Goal: Task Accomplishment & Management: Use online tool/utility

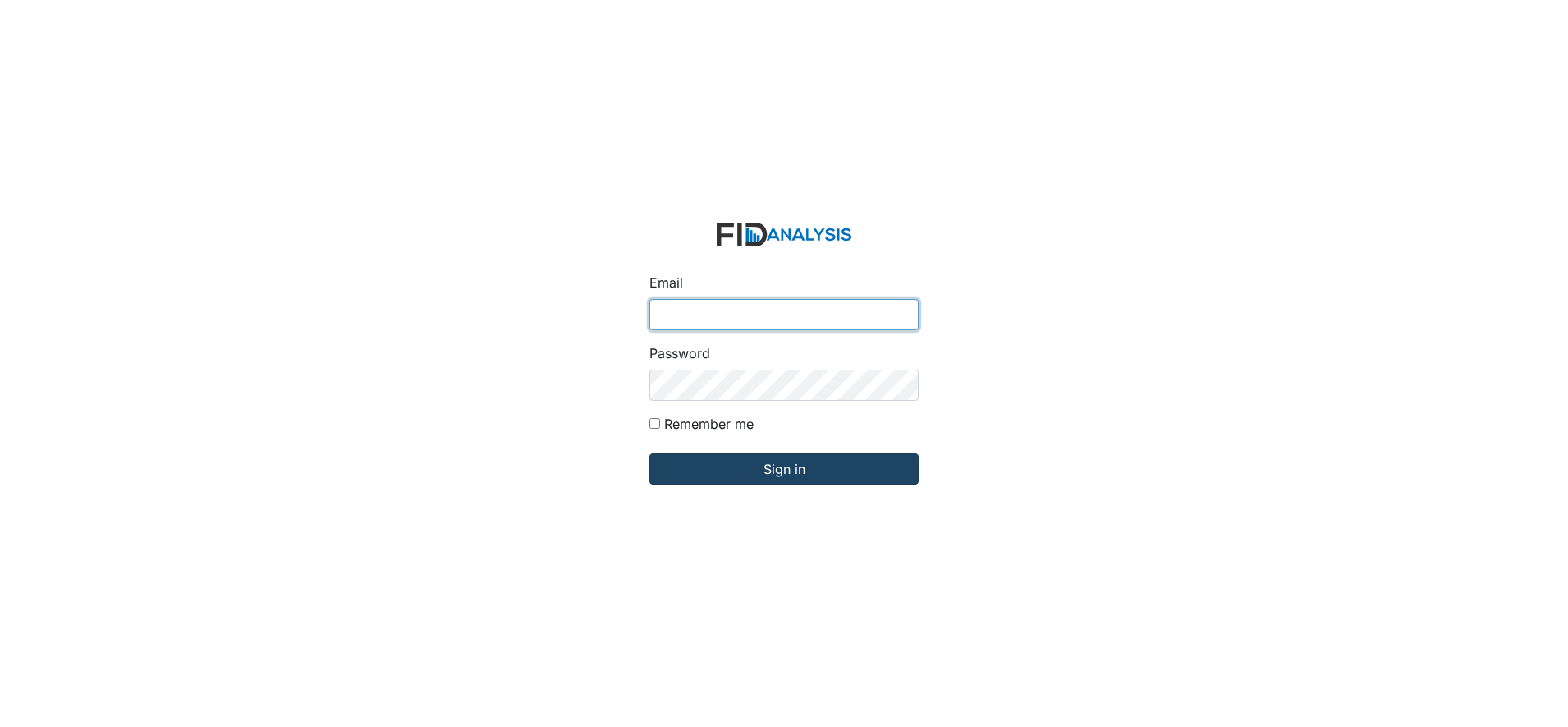
type input "[EMAIL_ADDRESS][DOMAIN_NAME]"
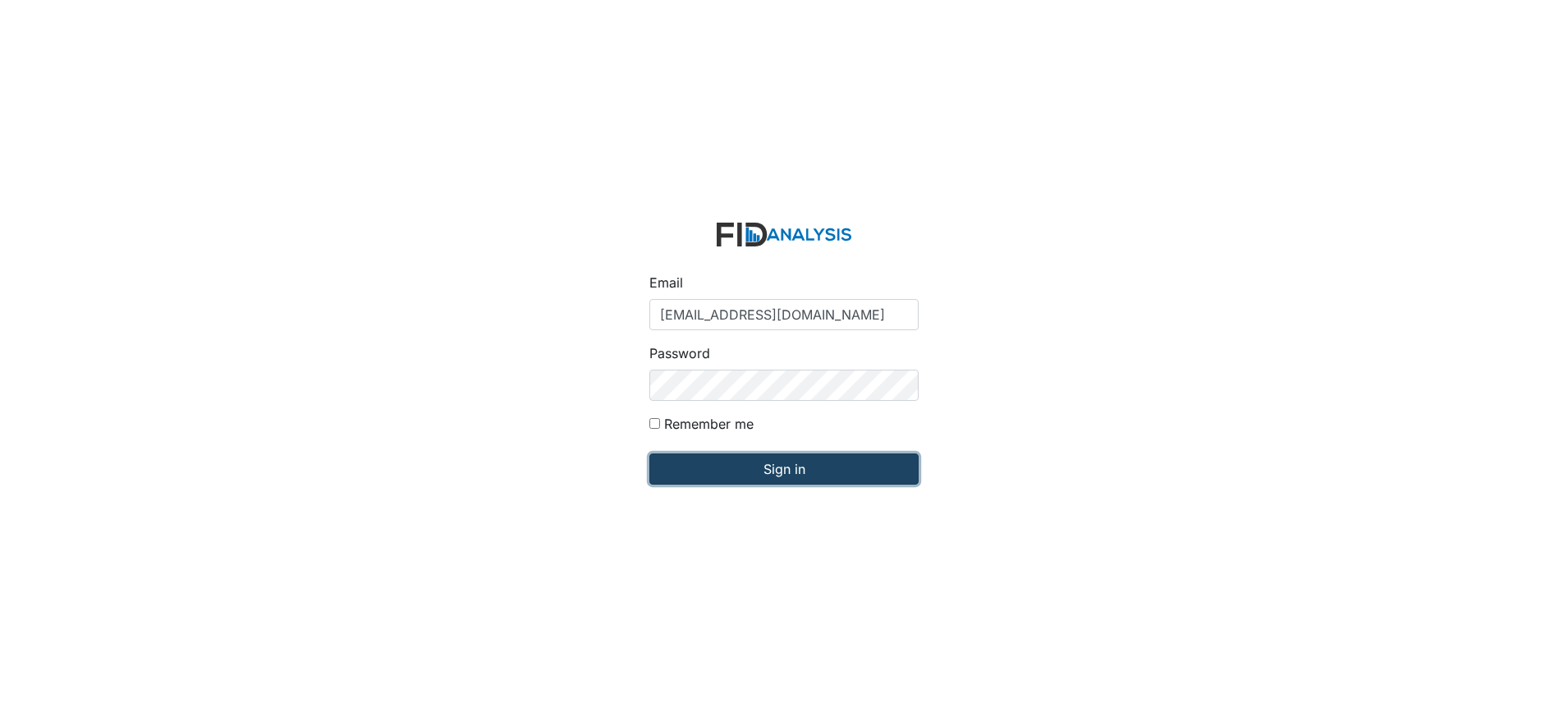
click at [786, 456] on input "Sign in" at bounding box center [784, 468] width 269 height 31
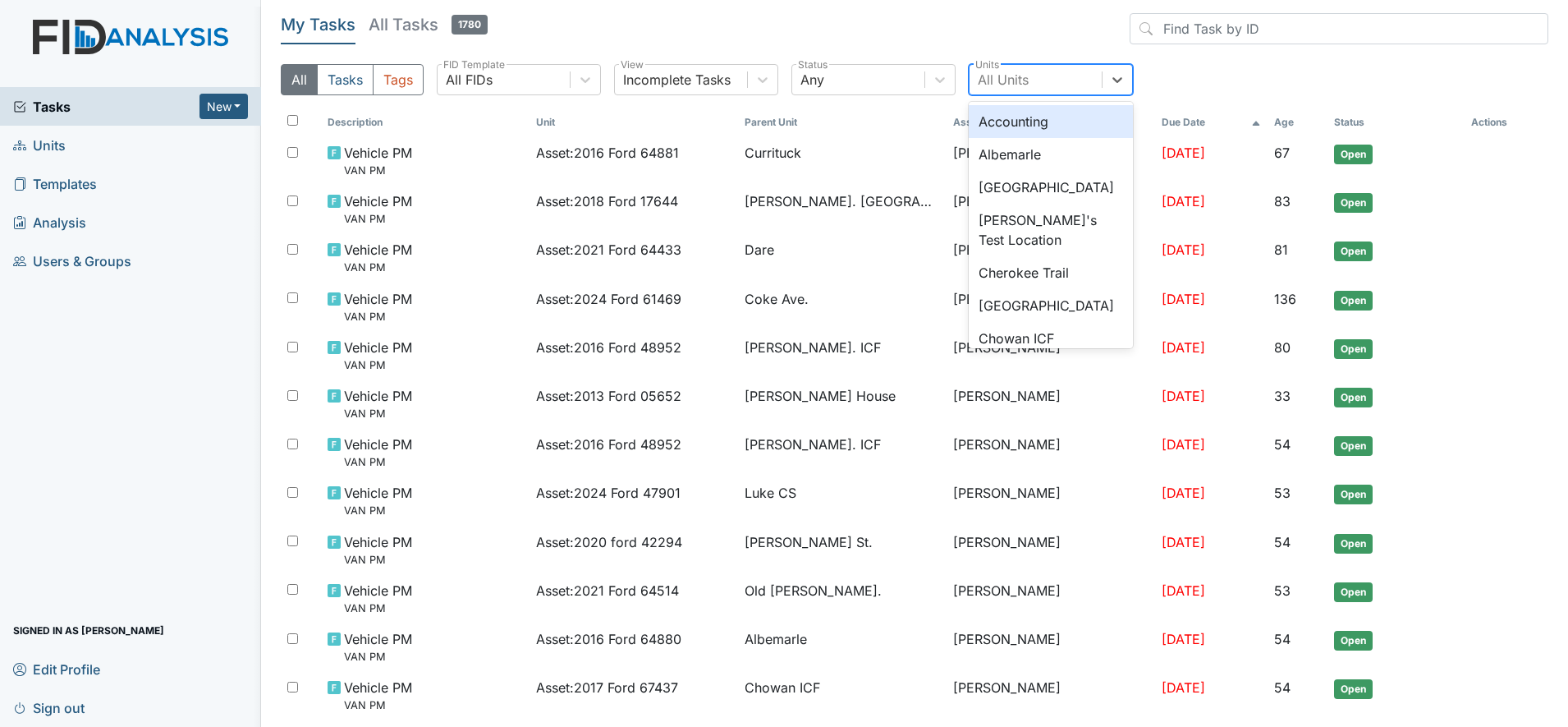
click at [1071, 81] on div "All Units" at bounding box center [1035, 79] width 132 height 30
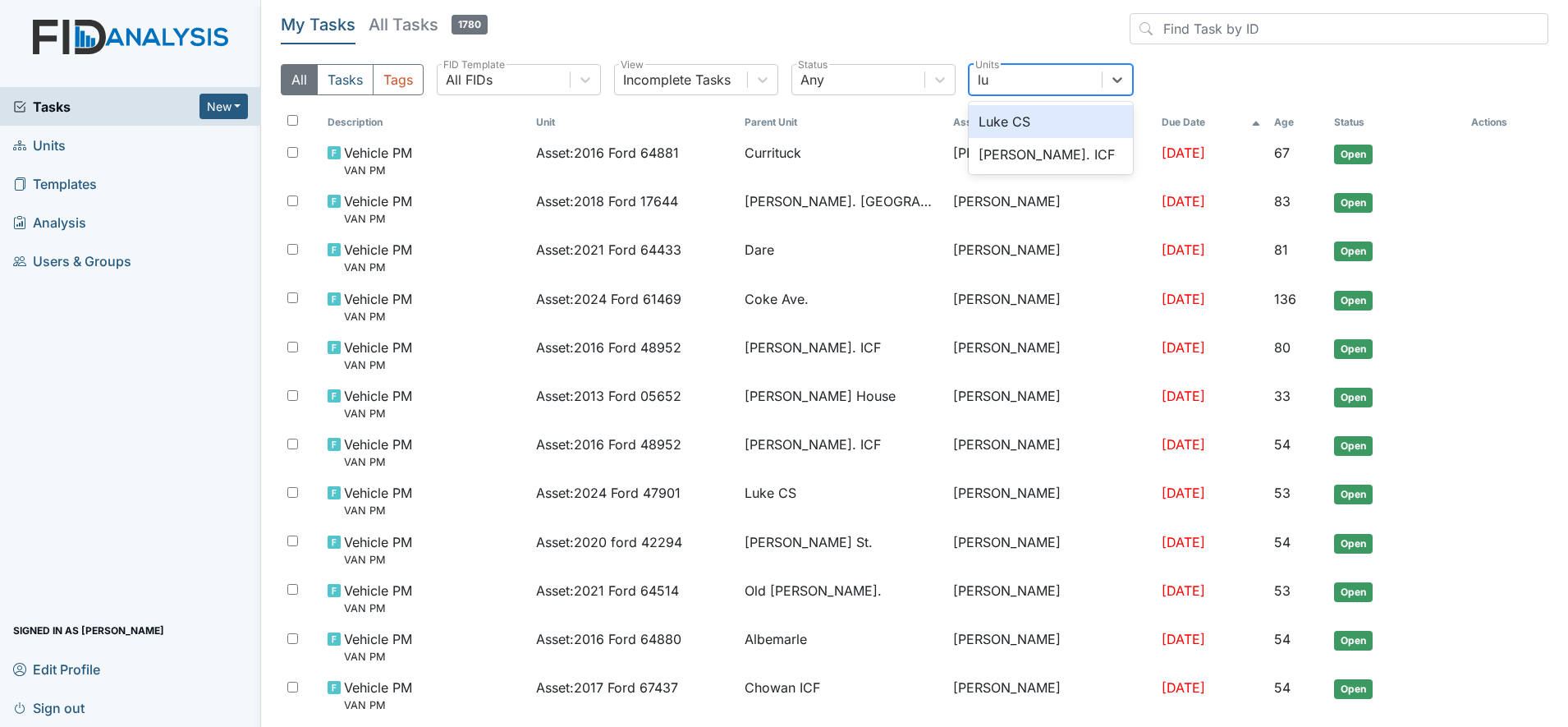
type input "luk"
click at [999, 120] on div "Luke CS" at bounding box center [1051, 121] width 165 height 33
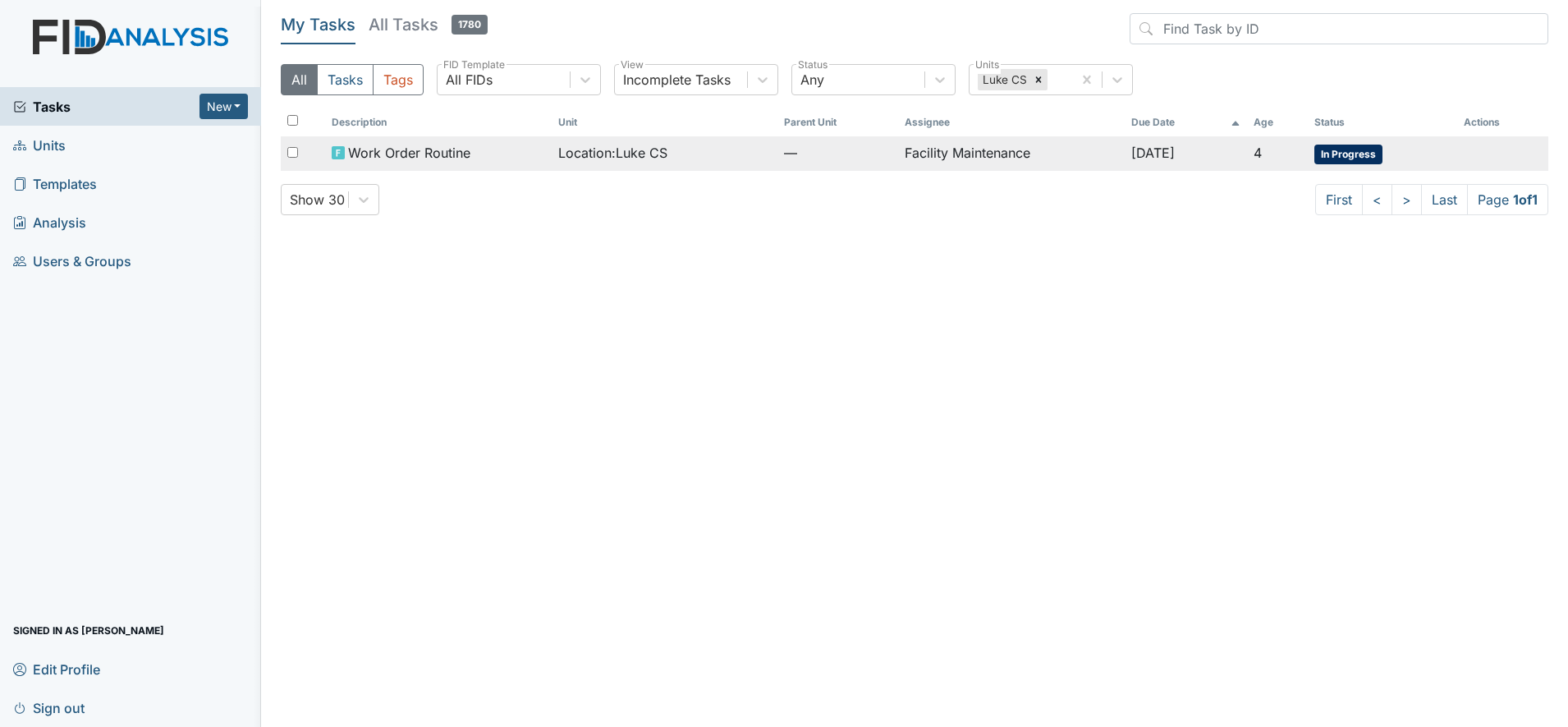
click at [585, 154] on span "Location : Luke CS" at bounding box center [612, 152] width 109 height 20
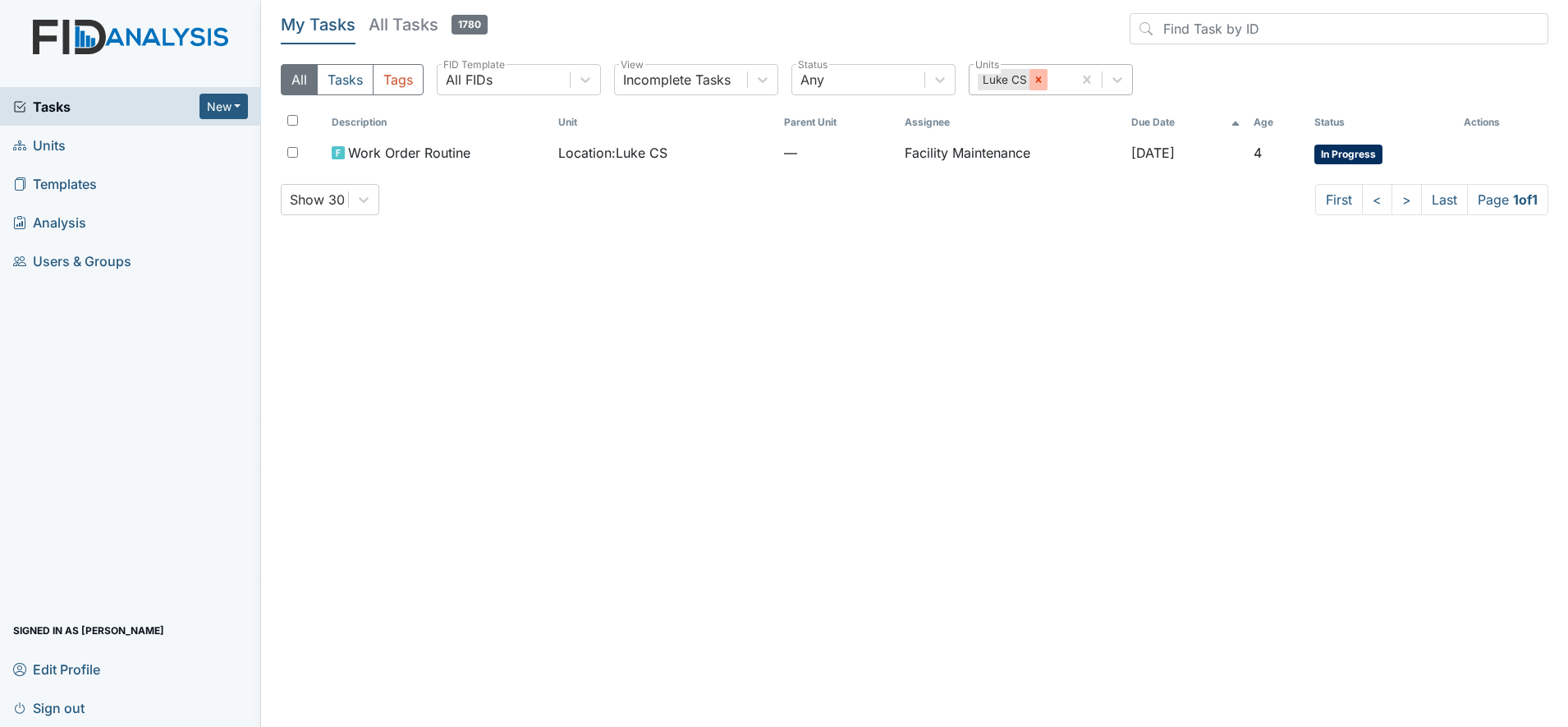
click at [1036, 79] on icon at bounding box center [1039, 80] width 12 height 12
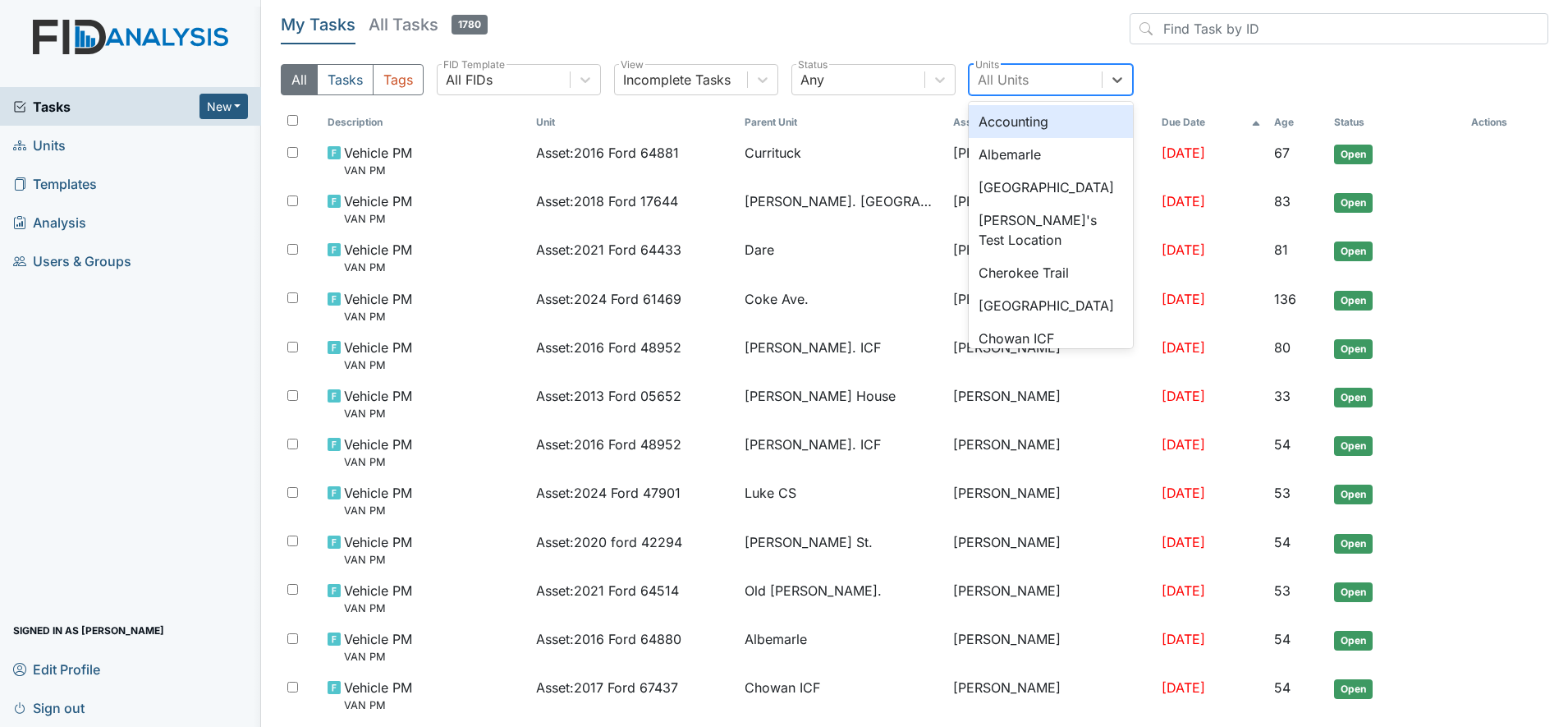
click at [1007, 70] on div "All Units" at bounding box center [1003, 79] width 51 height 20
type input "lu"
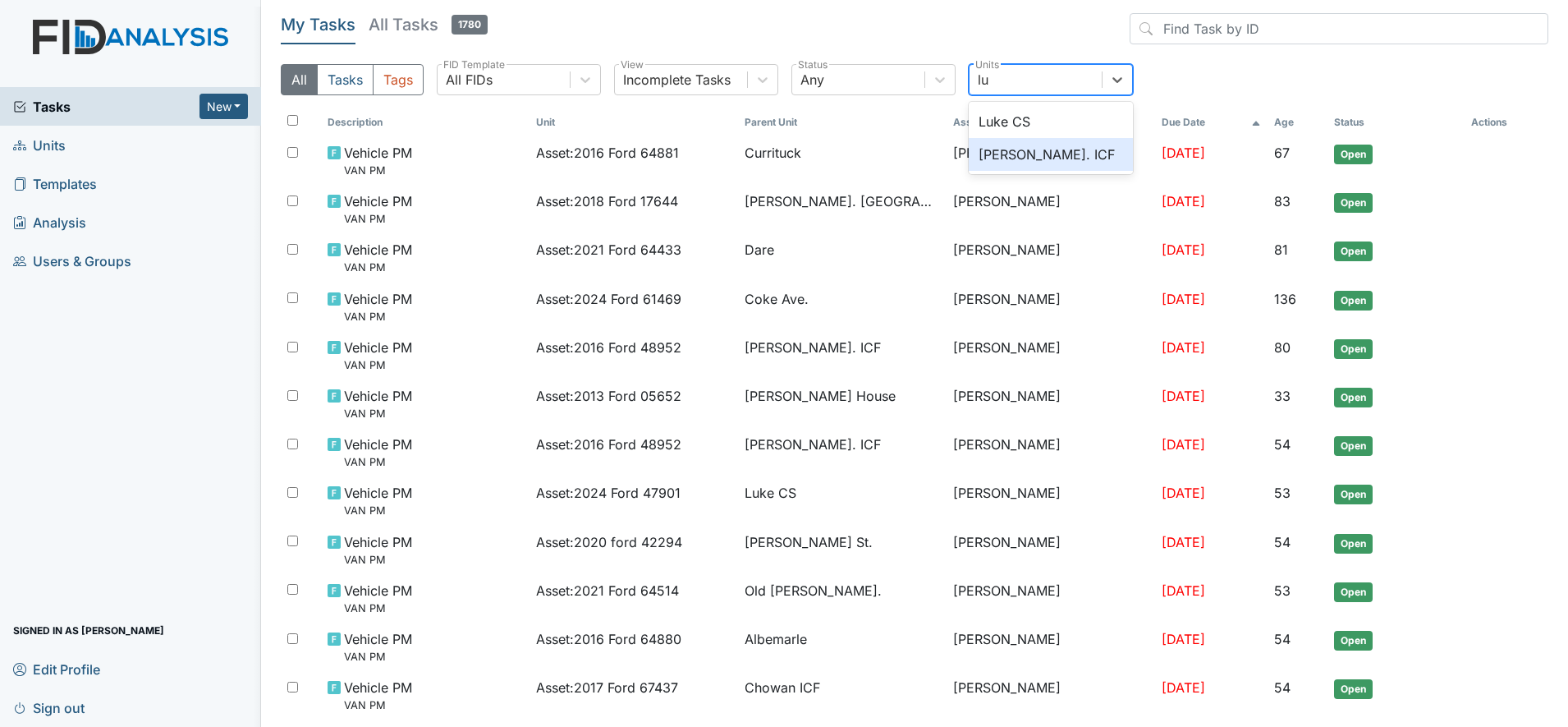
click at [1002, 153] on div "[PERSON_NAME]. ICF" at bounding box center [1051, 154] width 165 height 33
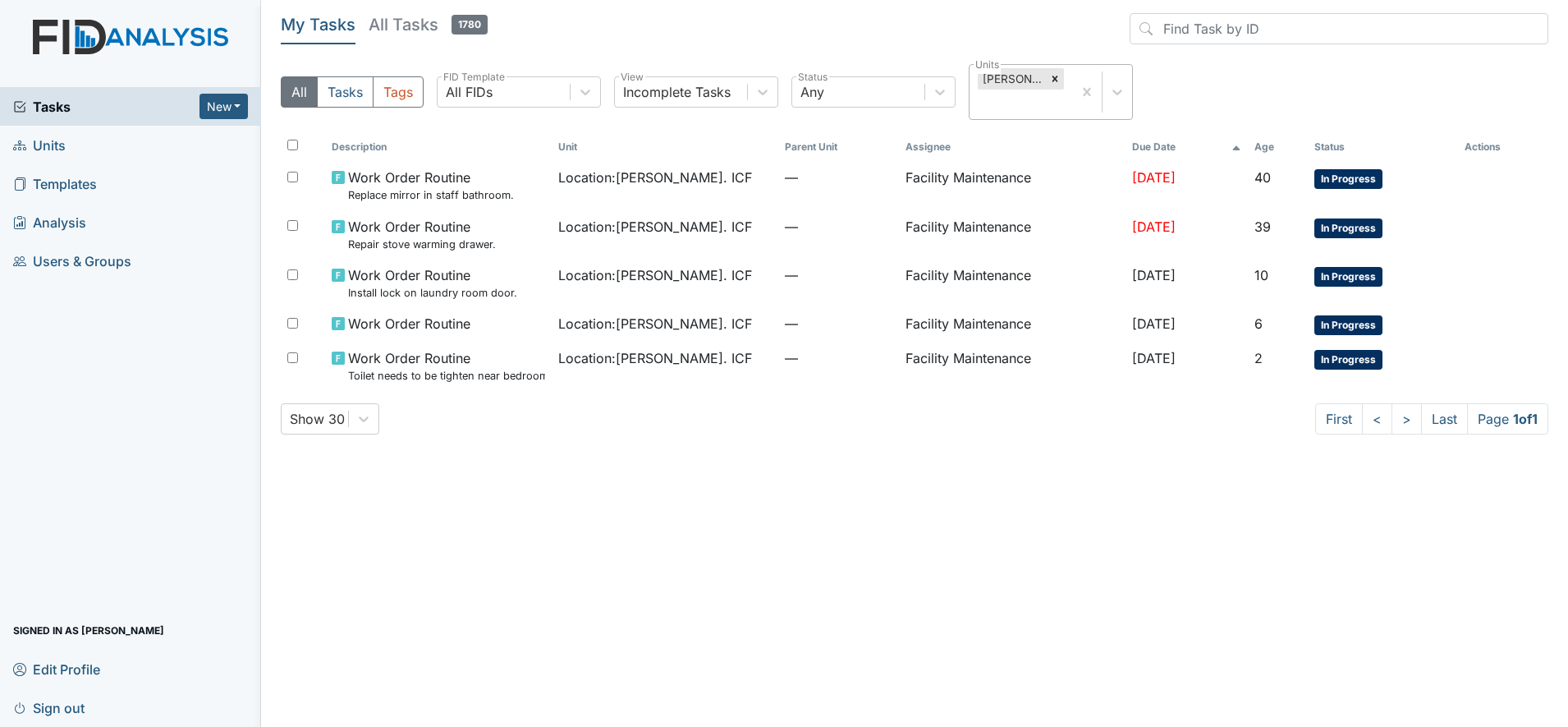
drag, startPoint x: 412, startPoint y: 362, endPoint x: 385, endPoint y: 395, distance: 42.6
drag, startPoint x: 385, startPoint y: 395, endPoint x: 243, endPoint y: 369, distance: 144.4
click at [243, 369] on div "Tasks New Form Inspection Document Bundle Units Templates Analysis Users & Grou…" at bounding box center [131, 407] width 261 height 640
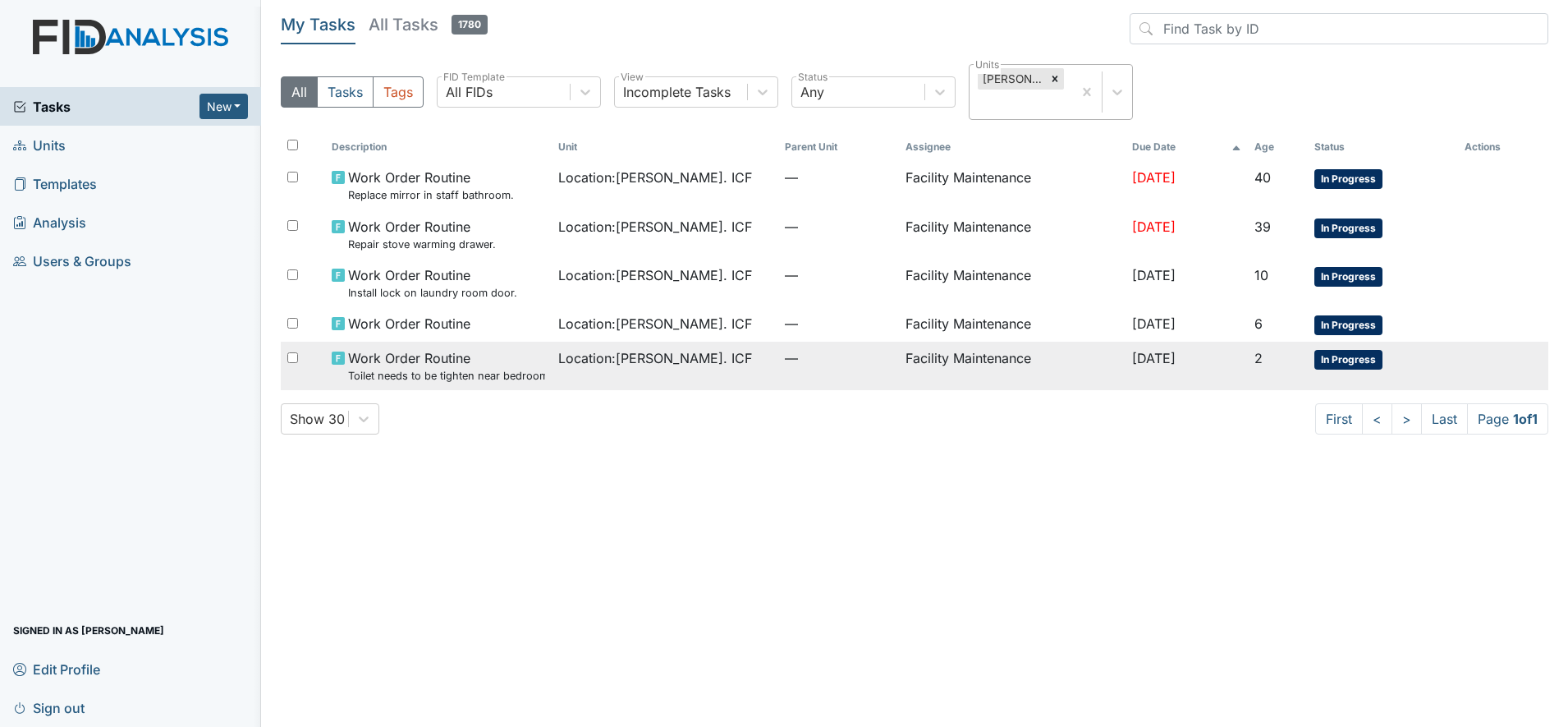
click at [417, 355] on span "Work Order Routine Toilet needs to be tighten near bedroom #5." at bounding box center [446, 366] width 197 height 36
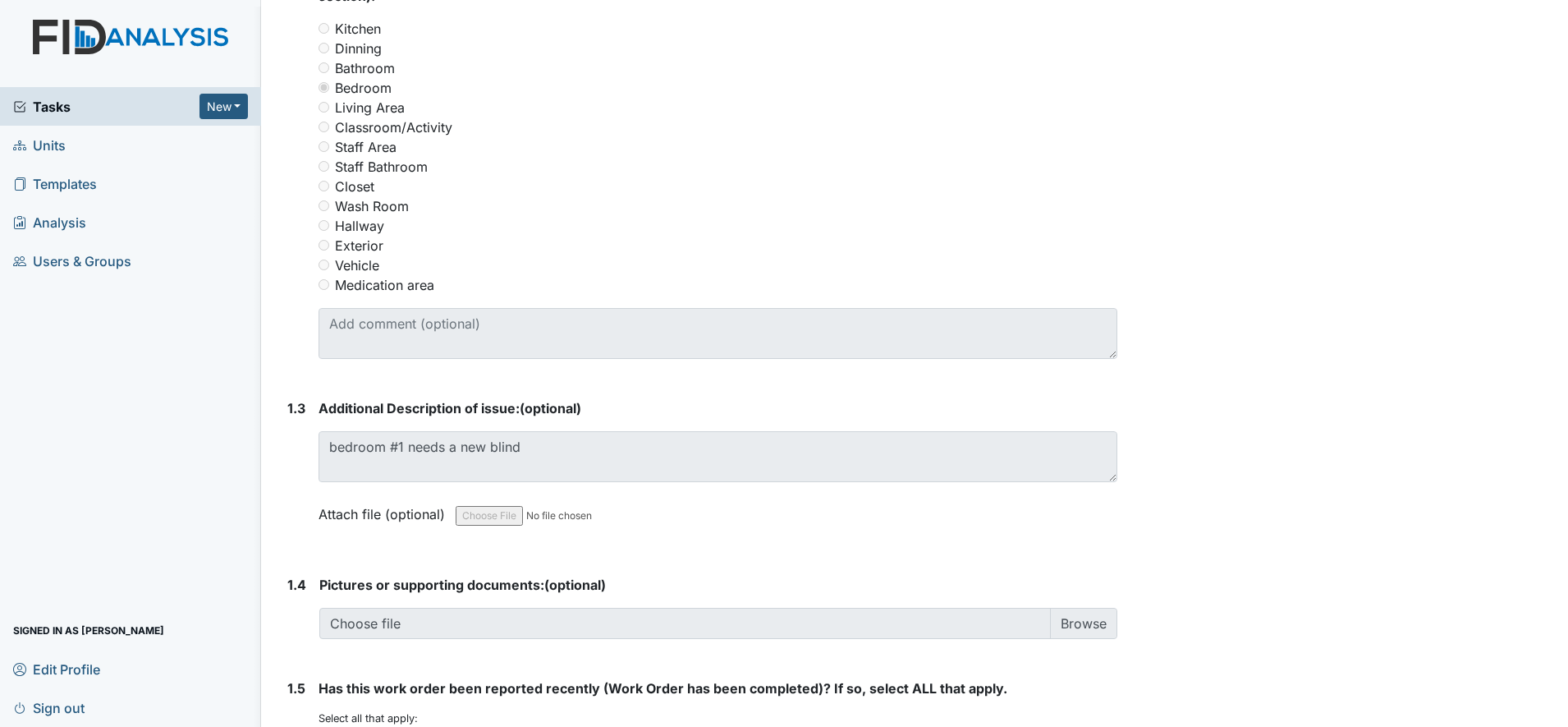
scroll to position [752, 0]
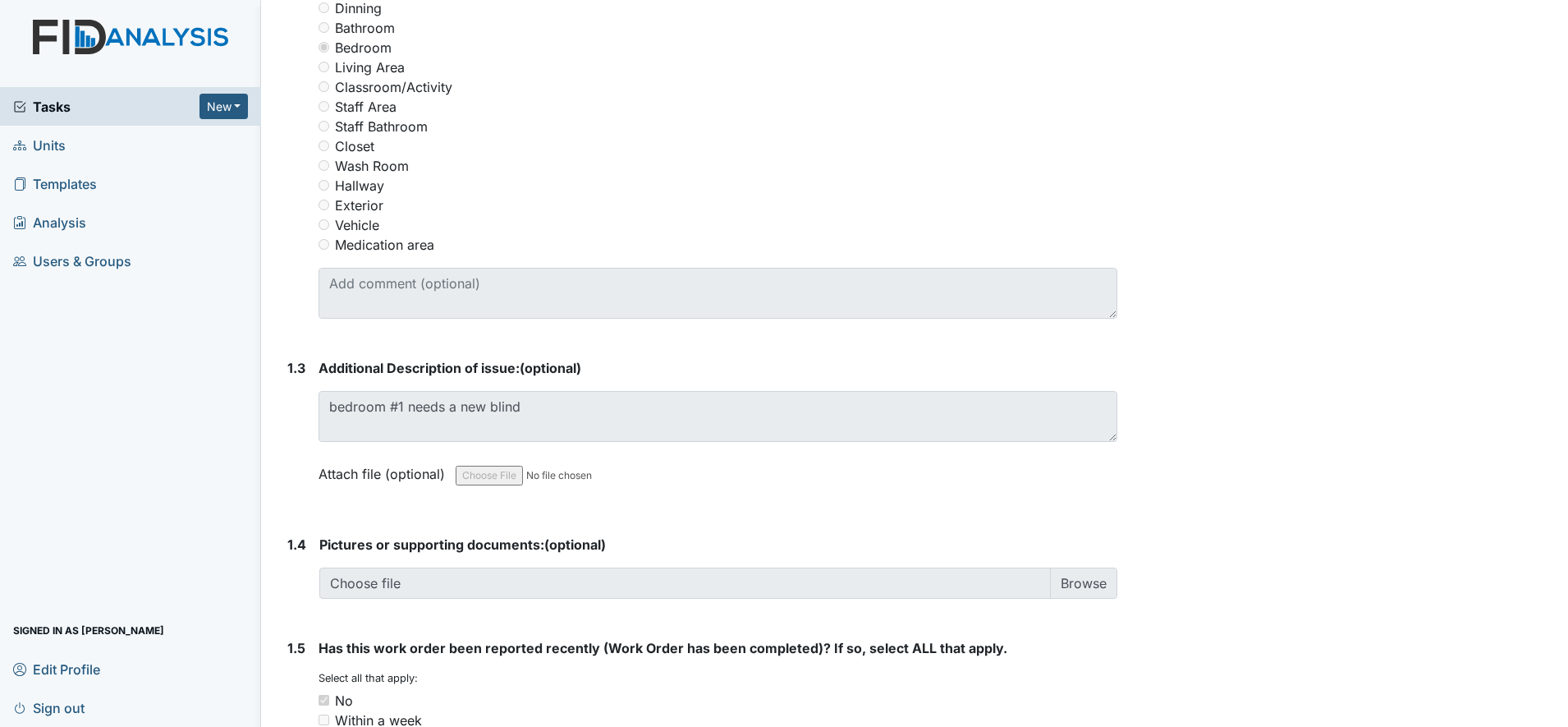
click at [1550, 712] on main "Form: Work Order Routine ID: #00011365 In Progress Autosaving... Location: Luke…" at bounding box center [914, 363] width 1307 height 727
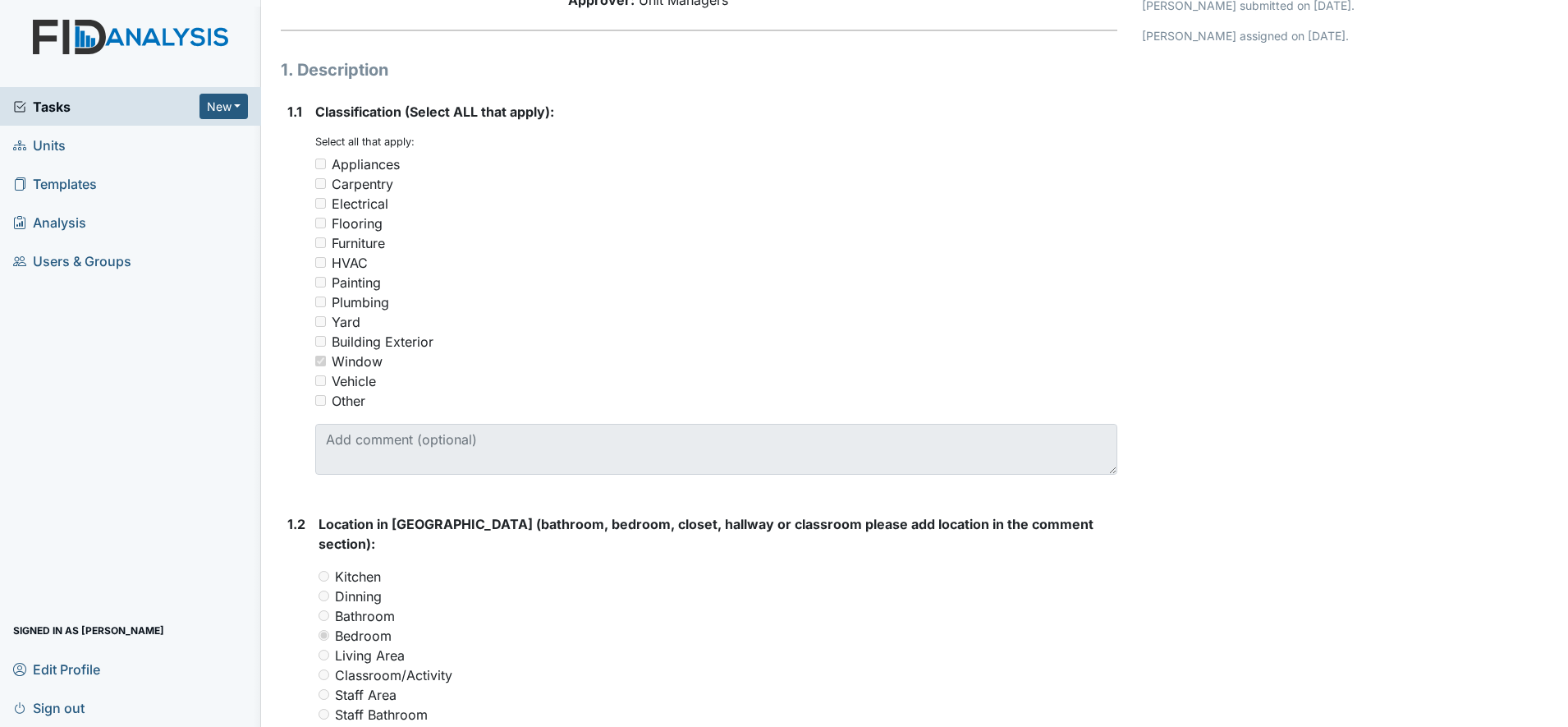
scroll to position [0, 0]
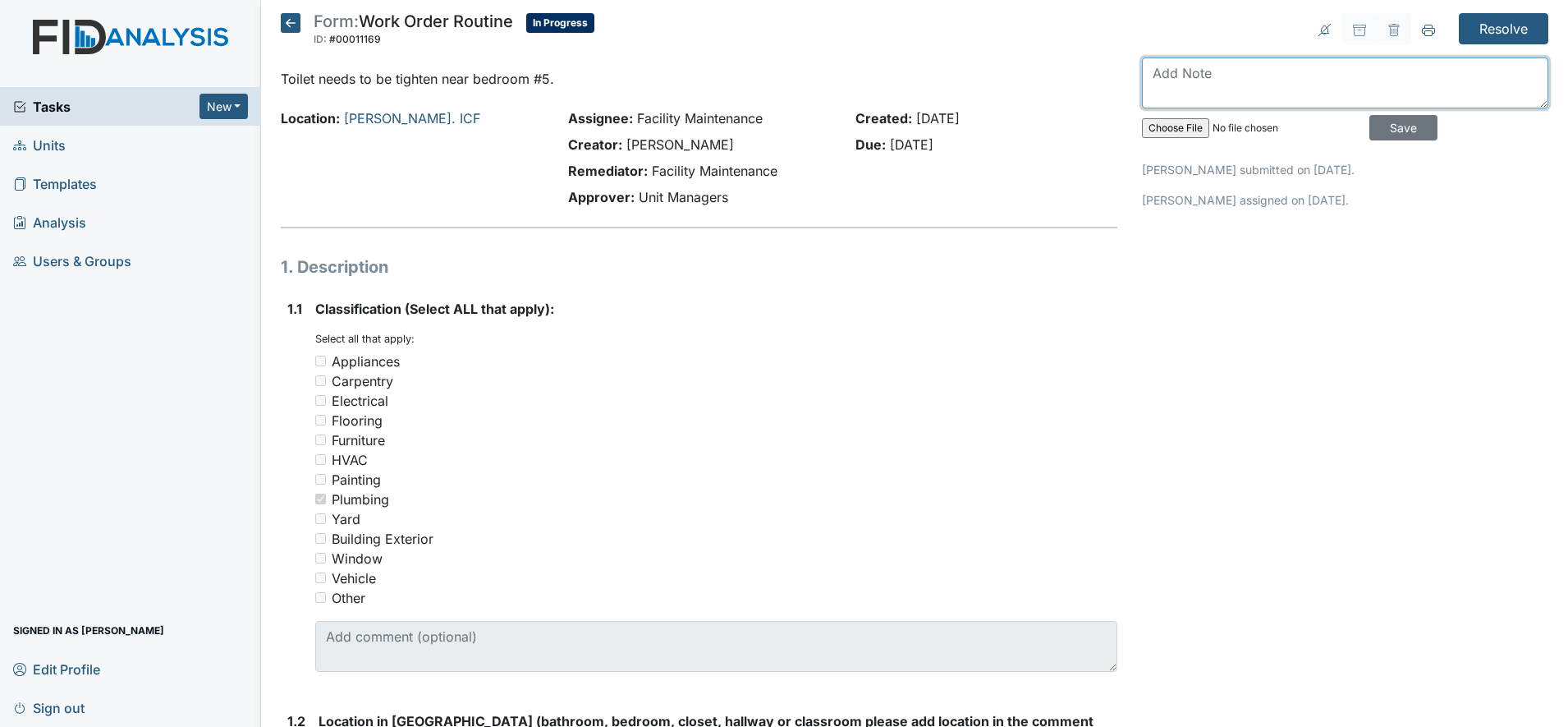
click at [1148, 69] on textarea at bounding box center [1344, 83] width 406 height 51
type textarea "toilet is tighten"
click at [1397, 116] on input "Save" at bounding box center [1403, 128] width 68 height 25
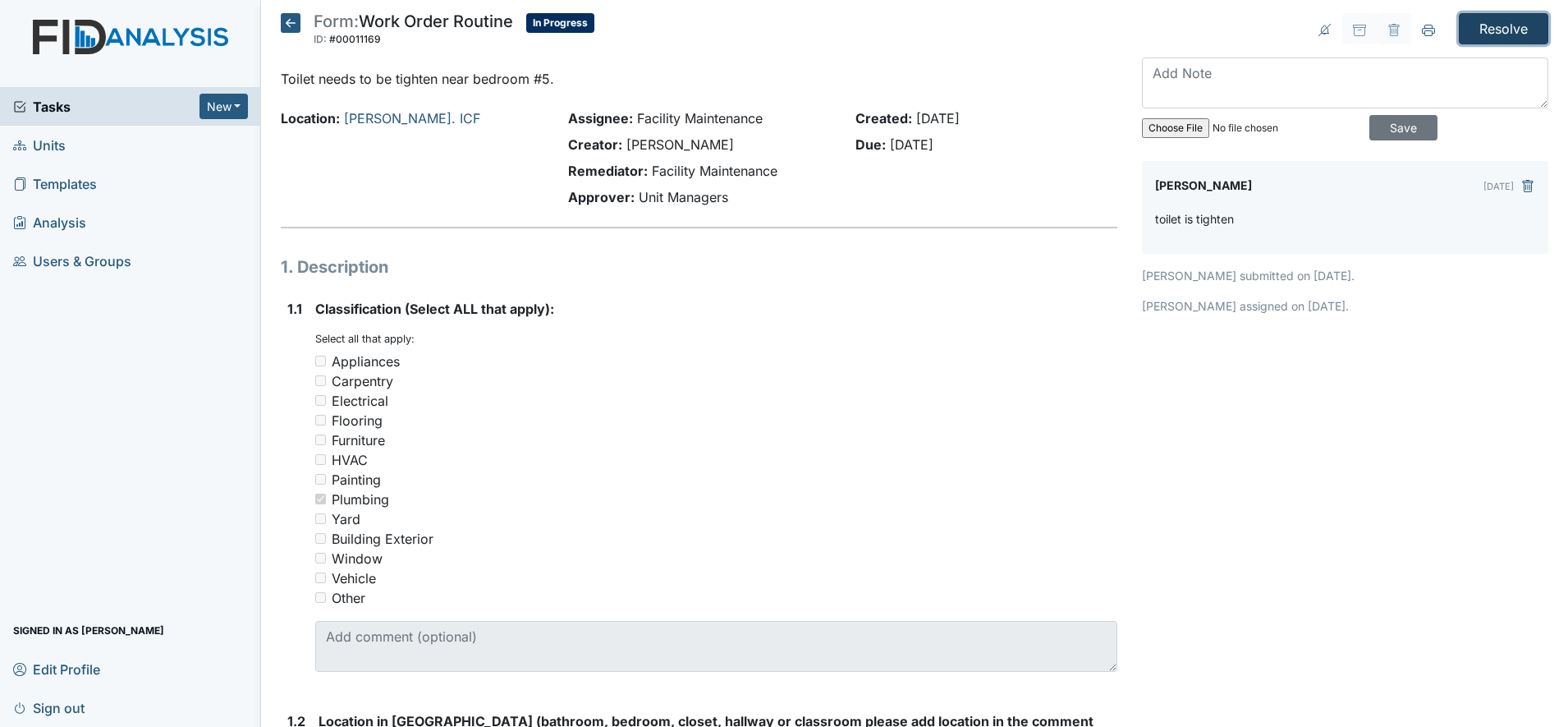
click at [1481, 24] on input "Resolve" at bounding box center [1504, 28] width 90 height 31
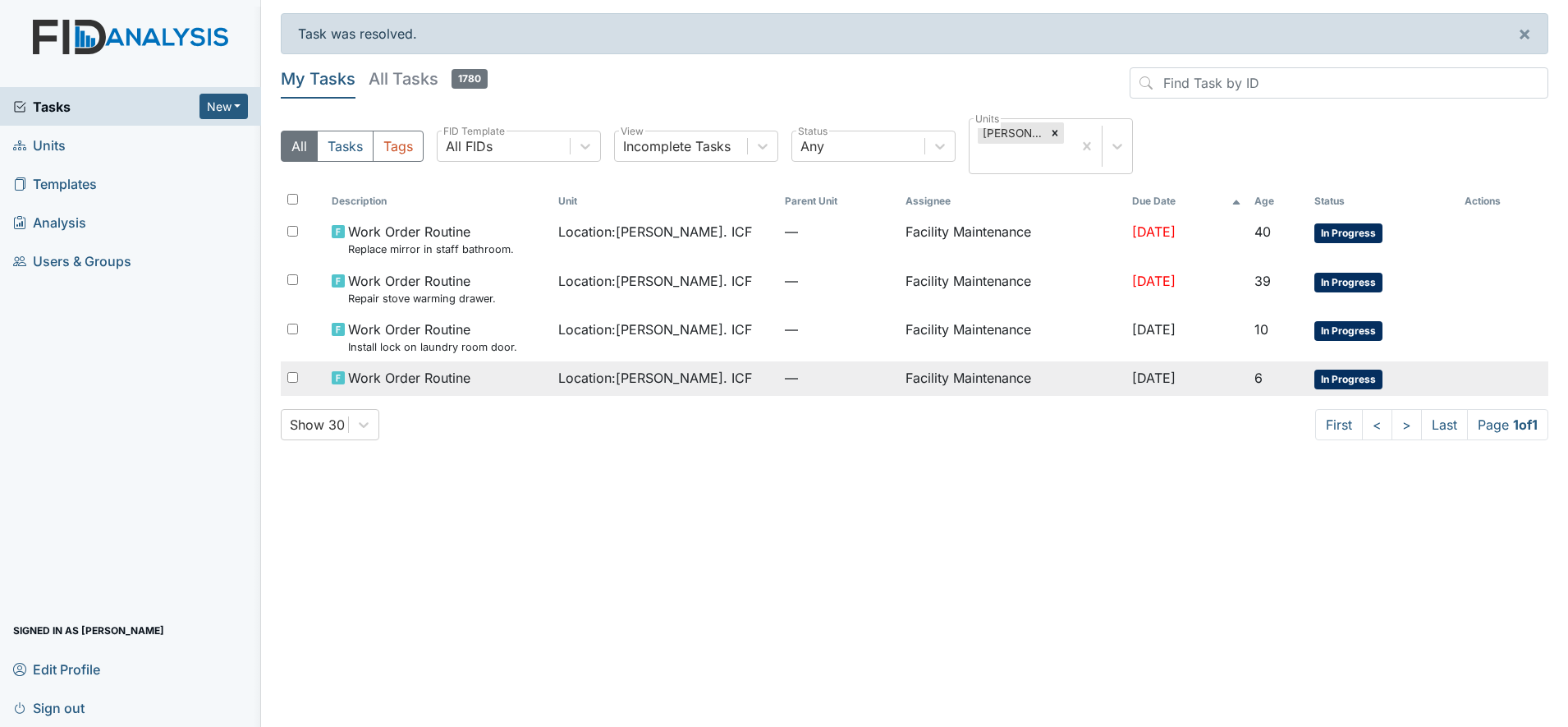
click at [628, 378] on span "Location : Luke St. ICF" at bounding box center [655, 377] width 193 height 20
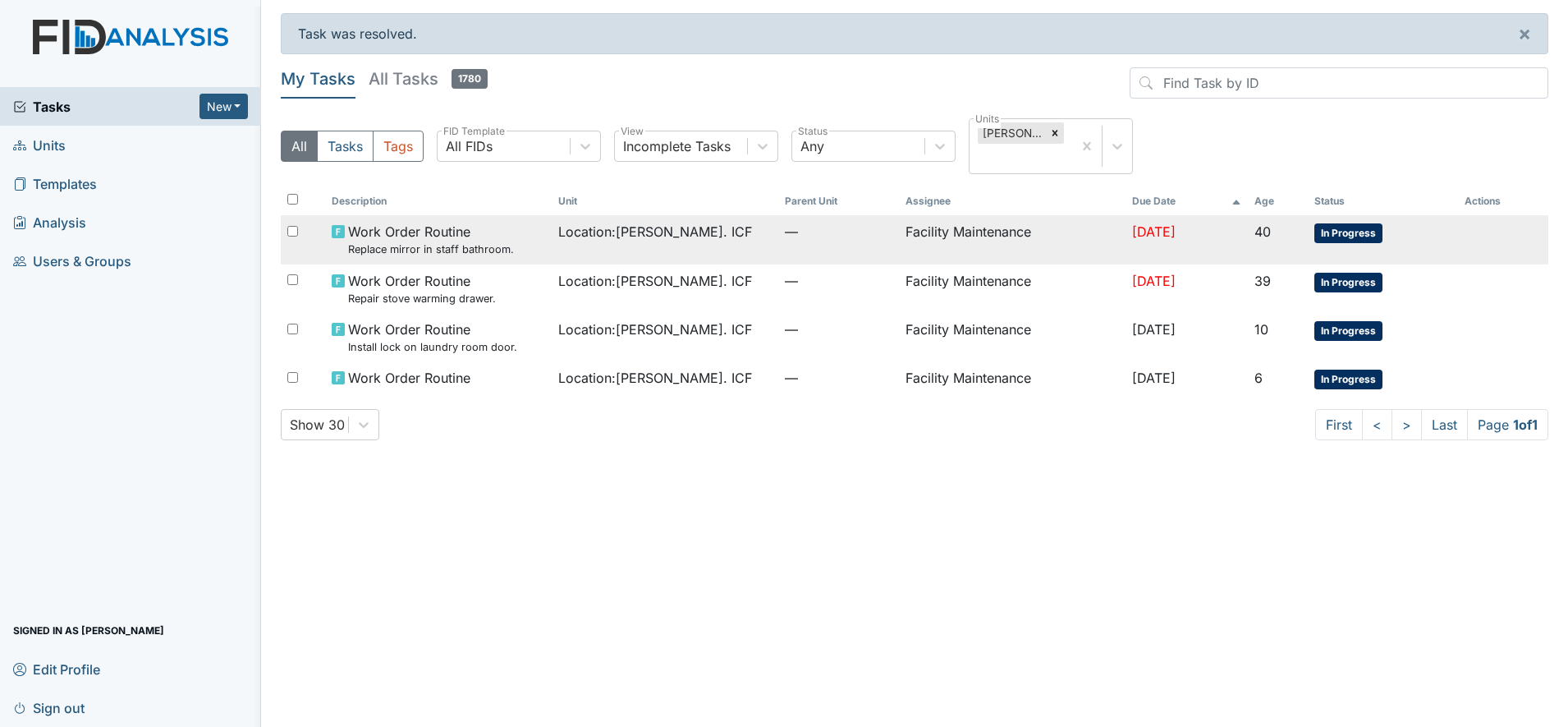
click at [384, 244] on small "Replace mirror in staff bathroom." at bounding box center [431, 249] width 166 height 15
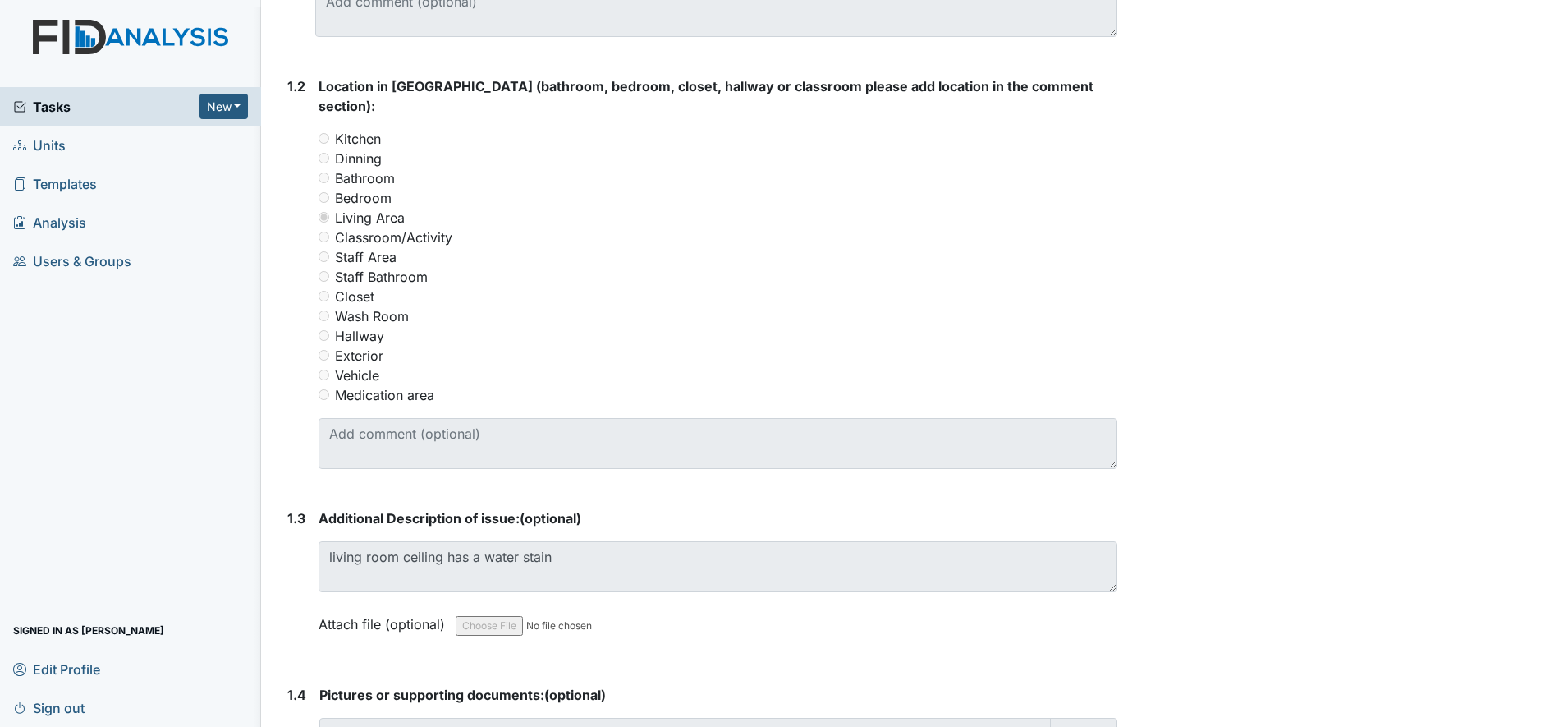
scroll to position [780, 0]
